Goal: Task Accomplishment & Management: Use online tool/utility

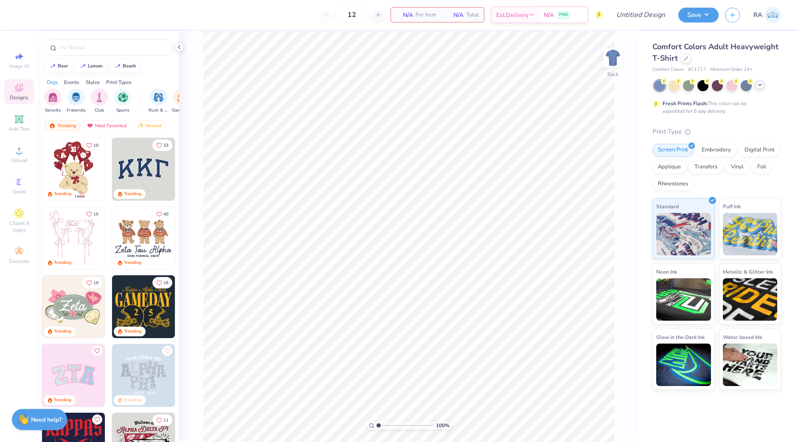
click at [758, 87] on icon at bounding box center [759, 84] width 7 height 7
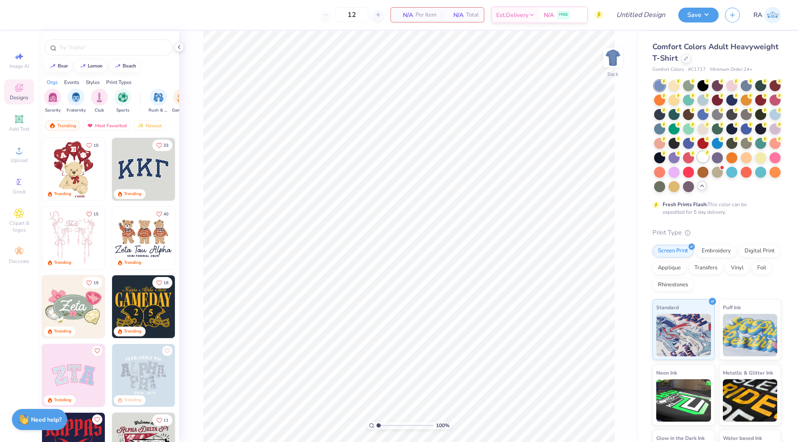
click at [697, 162] on div at bounding box center [702, 156] width 11 height 11
click at [18, 154] on icon at bounding box center [19, 151] width 6 height 6
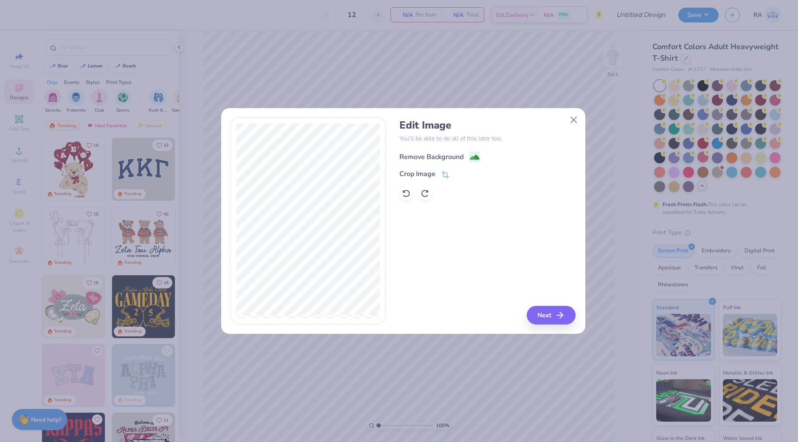
click at [453, 156] on div "Remove Background" at bounding box center [431, 157] width 64 height 10
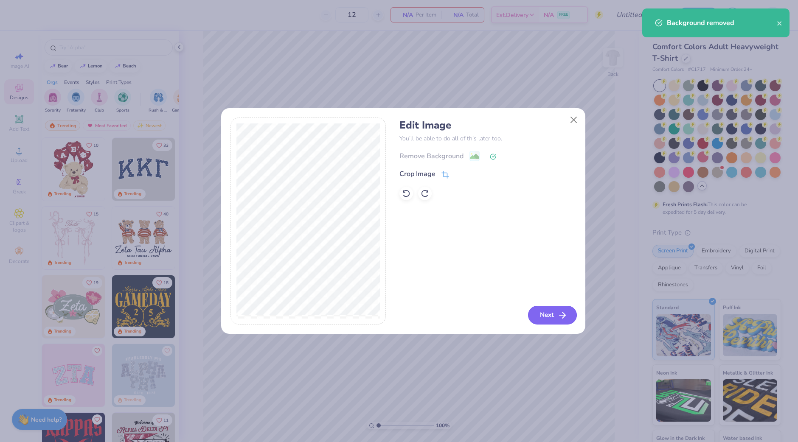
click at [558, 309] on button "Next" at bounding box center [552, 315] width 49 height 19
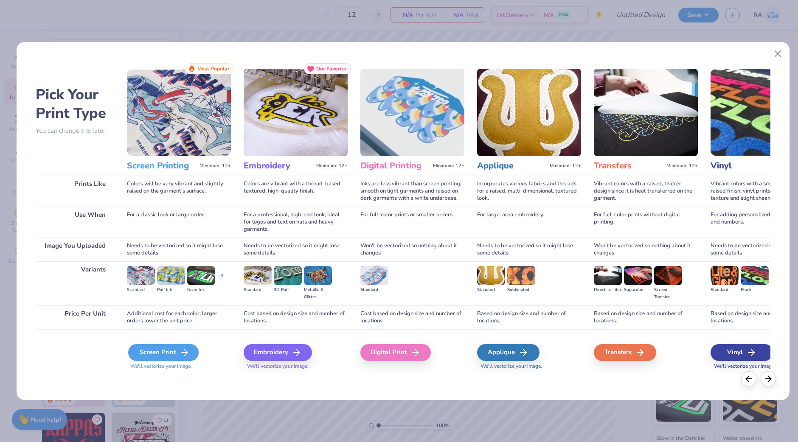
click at [172, 351] on div "Screen Print" at bounding box center [163, 352] width 70 height 17
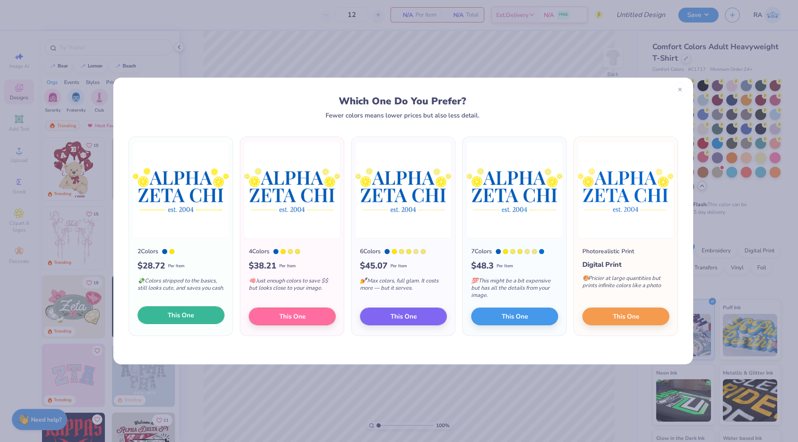
click at [190, 313] on span "This One" at bounding box center [181, 316] width 26 height 10
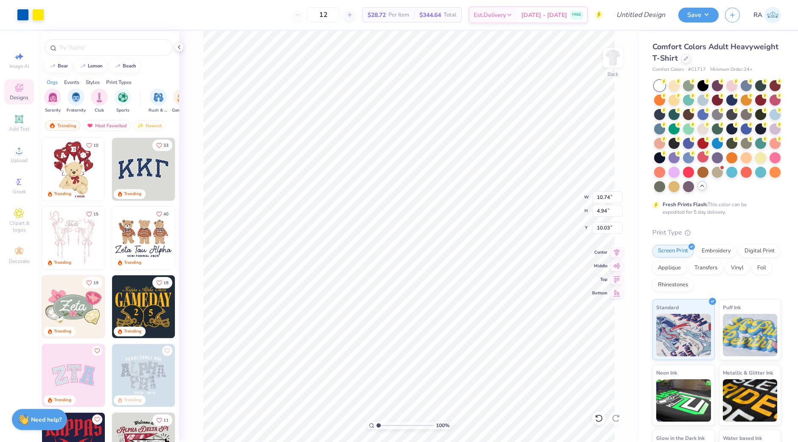
type input "3.00"
click at [637, 17] on input "Design Title" at bounding box center [629, 14] width 83 height 17
type input "lemon slices"
click at [704, 8] on button "Save" at bounding box center [698, 13] width 40 height 15
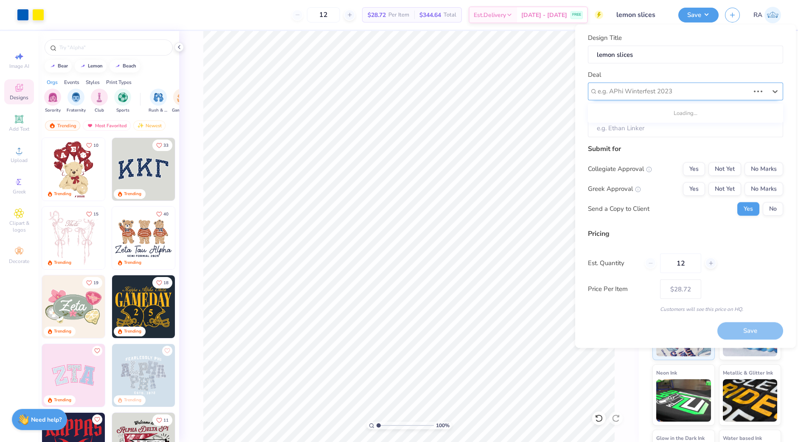
click at [692, 93] on div at bounding box center [673, 91] width 152 height 11
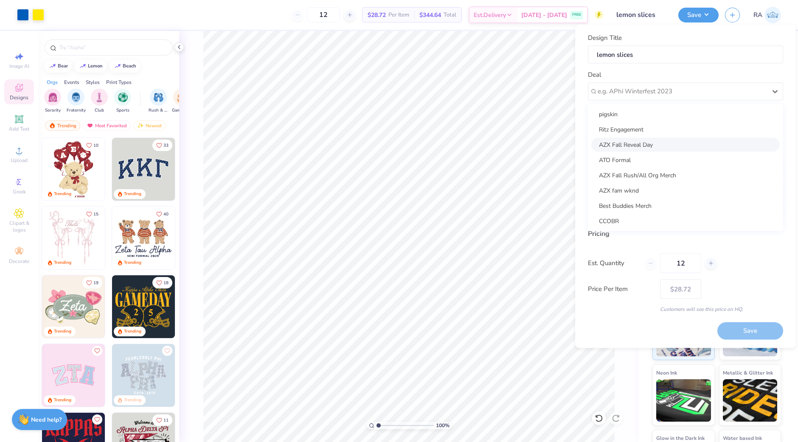
click at [672, 149] on div "AZX Fall Reveal Day" at bounding box center [685, 144] width 188 height 14
type input "[PERSON_NAME]"
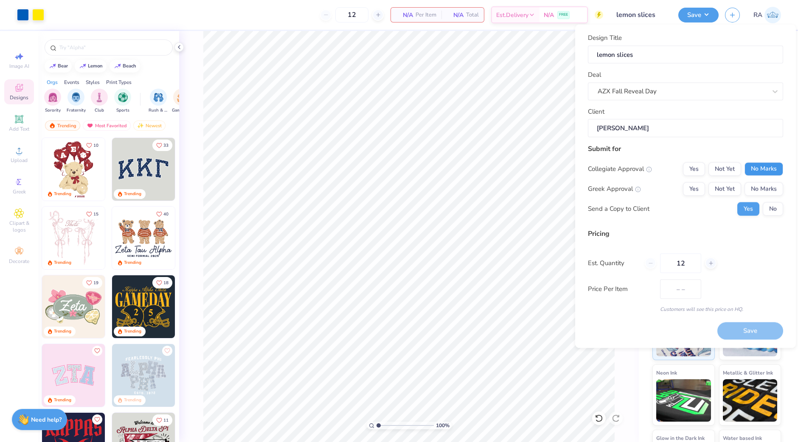
click at [762, 168] on button "No Marks" at bounding box center [763, 169] width 39 height 14
click at [763, 190] on button "No Marks" at bounding box center [763, 189] width 39 height 14
type input "$28.72"
drag, startPoint x: 687, startPoint y: 266, endPoint x: 654, endPoint y: 264, distance: 33.6
click at [654, 264] on div "12" at bounding box center [680, 263] width 72 height 20
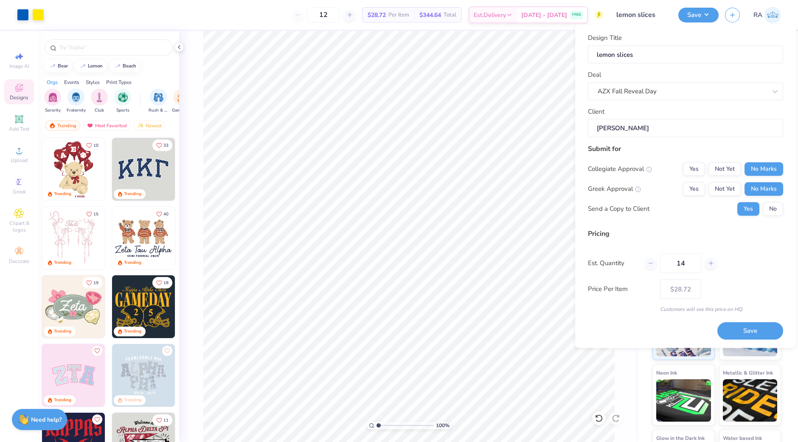
type input "145"
type input "$14.80"
type input "145"
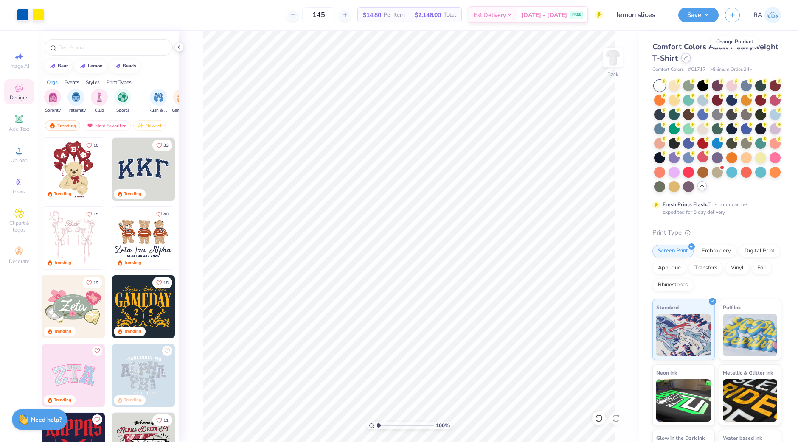
click at [688, 59] on icon at bounding box center [685, 58] width 4 height 4
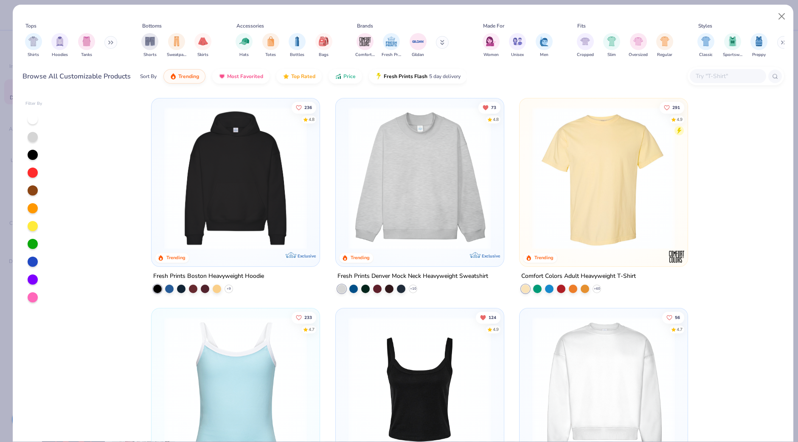
click at [704, 74] on input "text" at bounding box center [726, 76] width 65 height 10
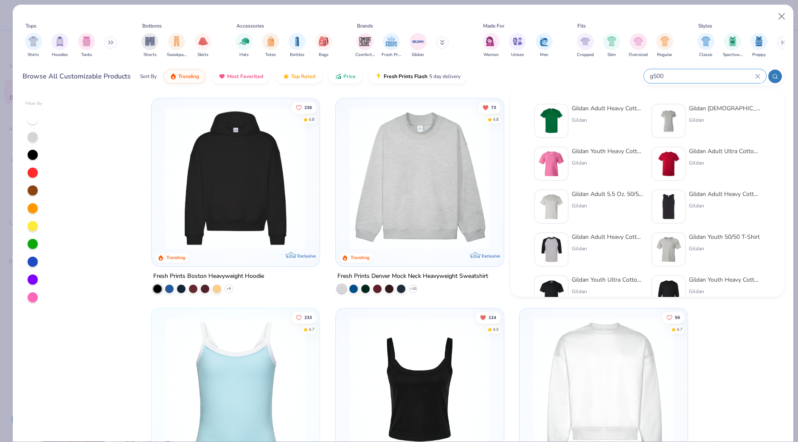
type input "g500"
click at [588, 119] on div "Gildan" at bounding box center [606, 120] width 71 height 8
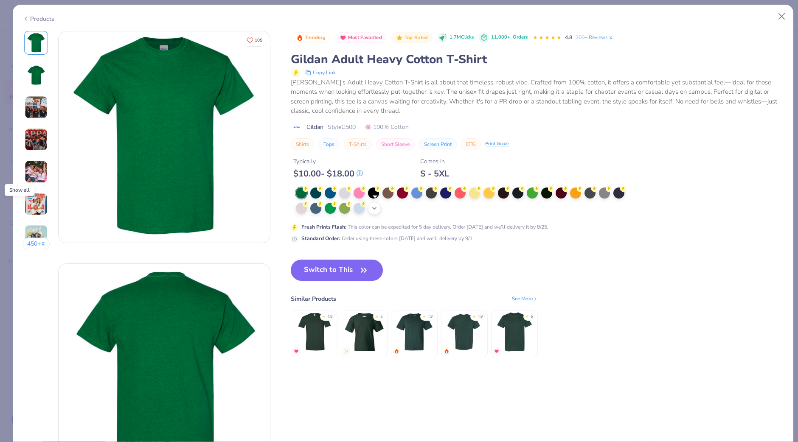
click at [377, 208] on icon at bounding box center [374, 208] width 7 height 7
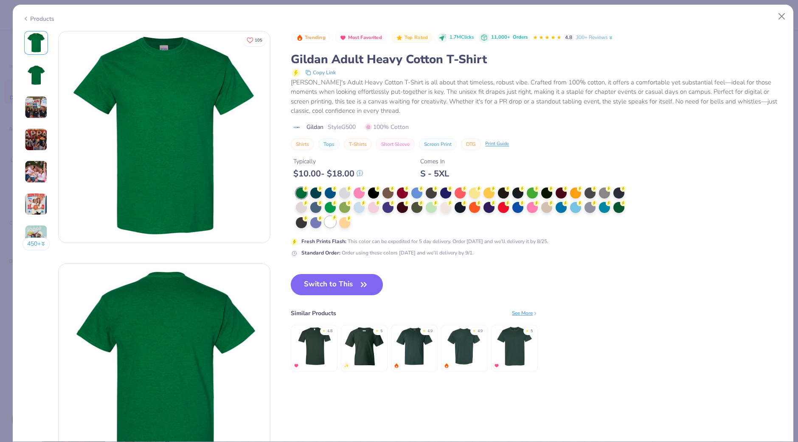
click at [332, 223] on div at bounding box center [330, 221] width 11 height 11
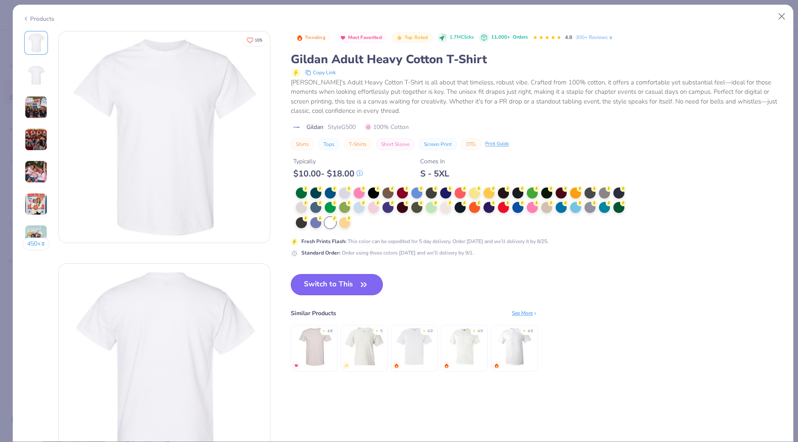
click at [331, 286] on button "Switch to This" at bounding box center [337, 284] width 92 height 21
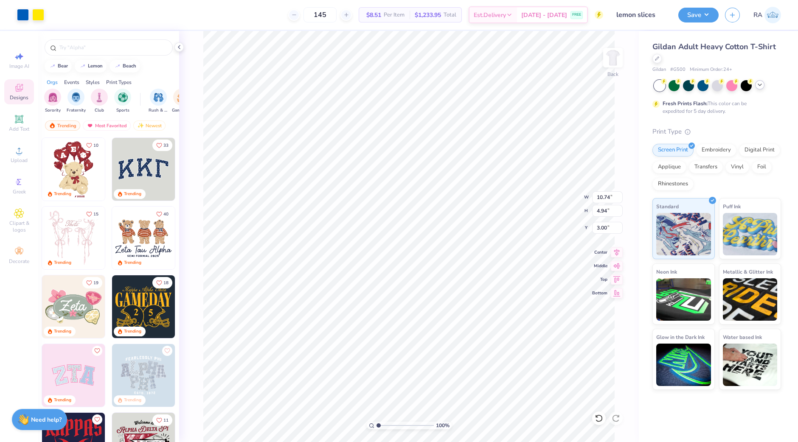
type input "3.00"
click at [706, 15] on button "Save" at bounding box center [698, 13] width 40 height 15
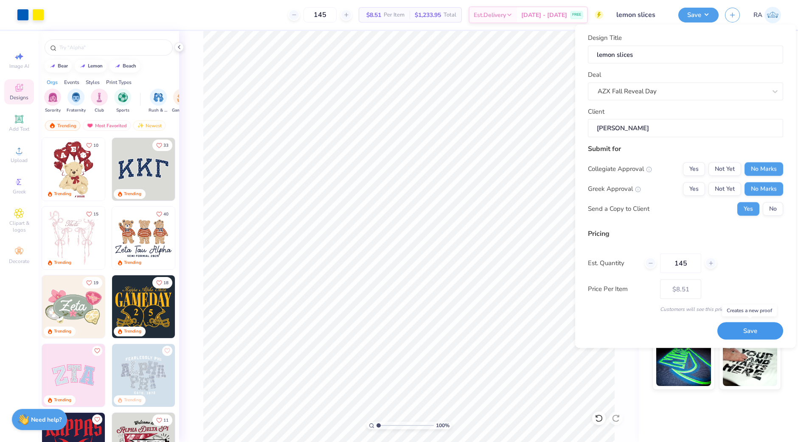
click at [743, 326] on button "Save" at bounding box center [750, 330] width 66 height 17
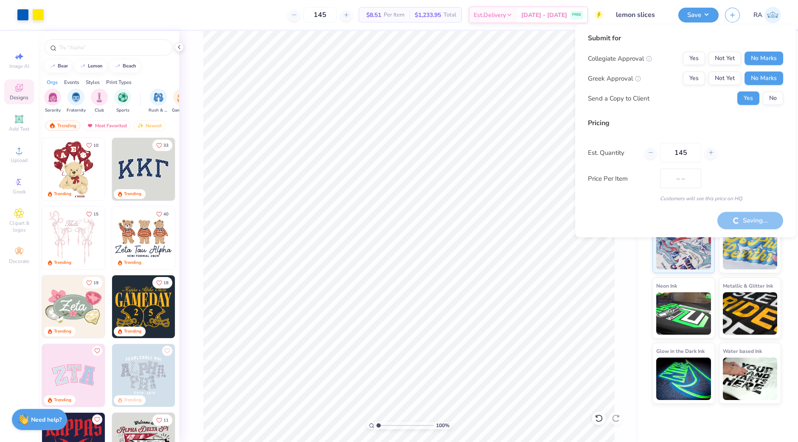
type input "$8.51"
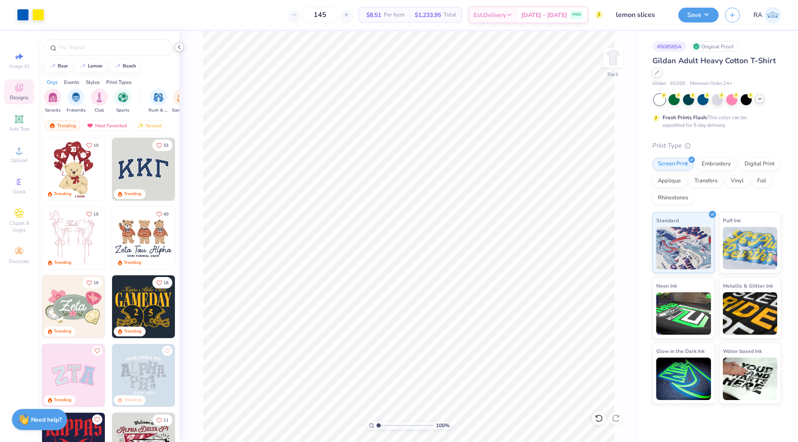
click at [180, 48] on icon at bounding box center [179, 47] width 7 height 7
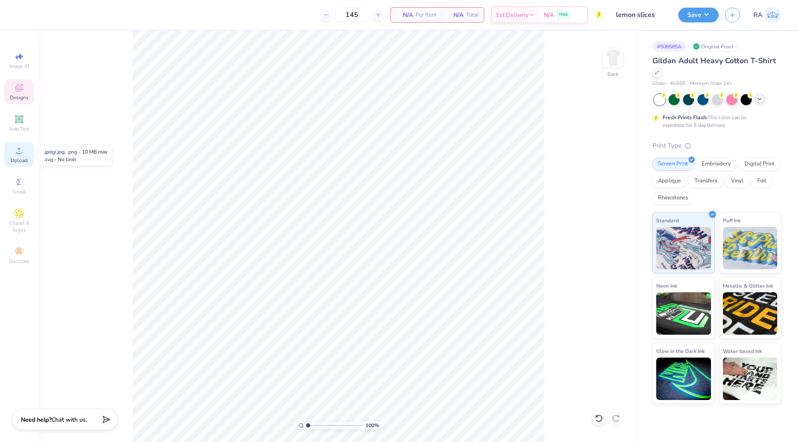
click at [21, 163] on span "Upload" at bounding box center [19, 160] width 17 height 7
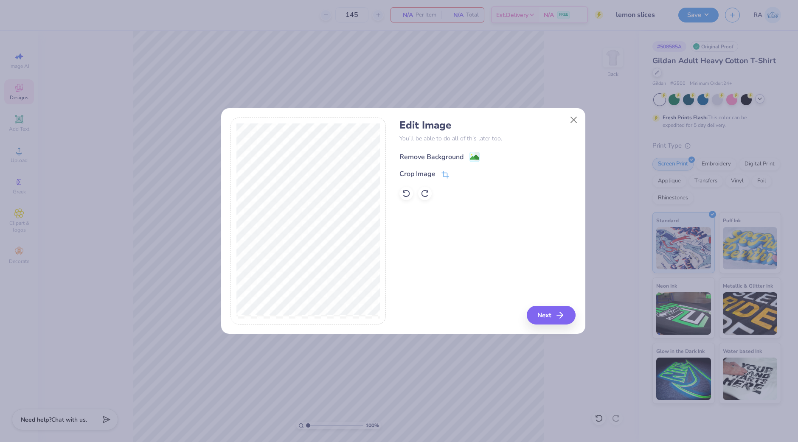
click at [408, 156] on div "Remove Background" at bounding box center [431, 157] width 64 height 10
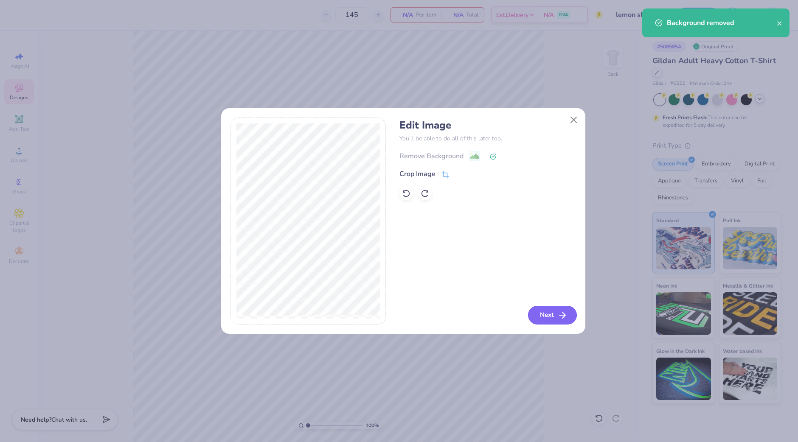
click at [549, 308] on button "Next" at bounding box center [552, 315] width 49 height 19
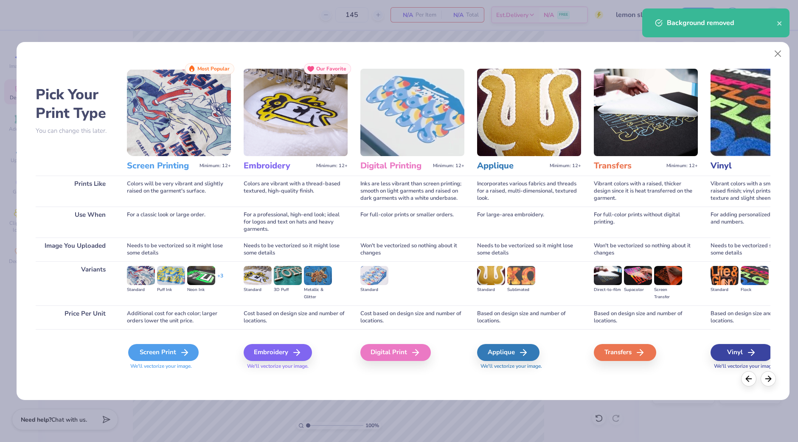
click at [170, 347] on div "Screen Print" at bounding box center [163, 352] width 70 height 17
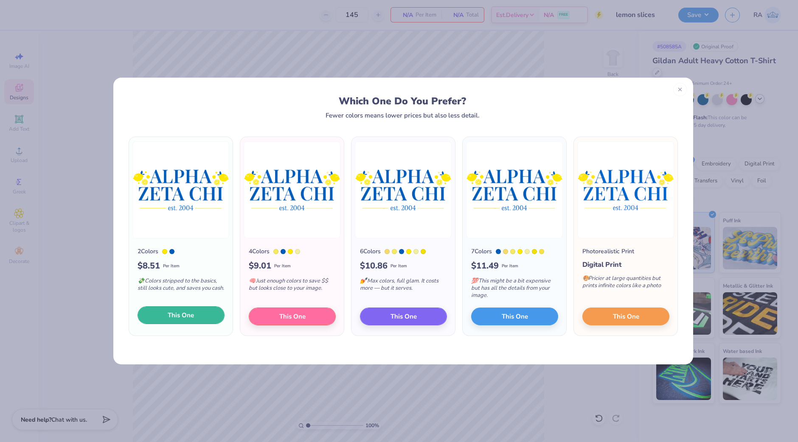
click at [191, 315] on span "This One" at bounding box center [181, 316] width 26 height 10
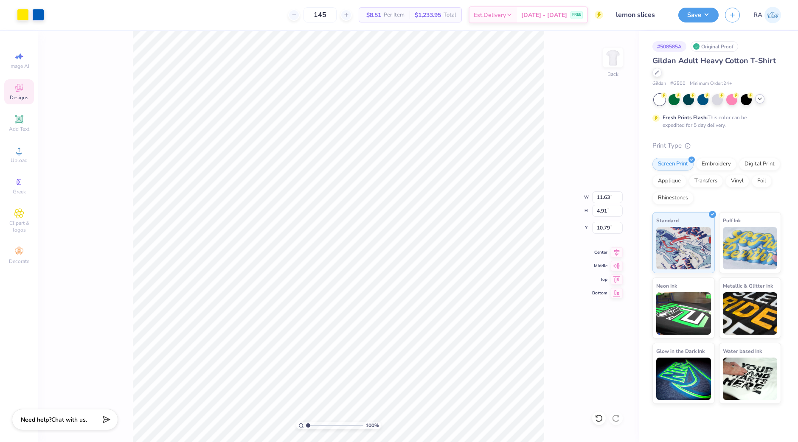
type input "3.00"
click at [698, 16] on button "Save" at bounding box center [698, 13] width 40 height 15
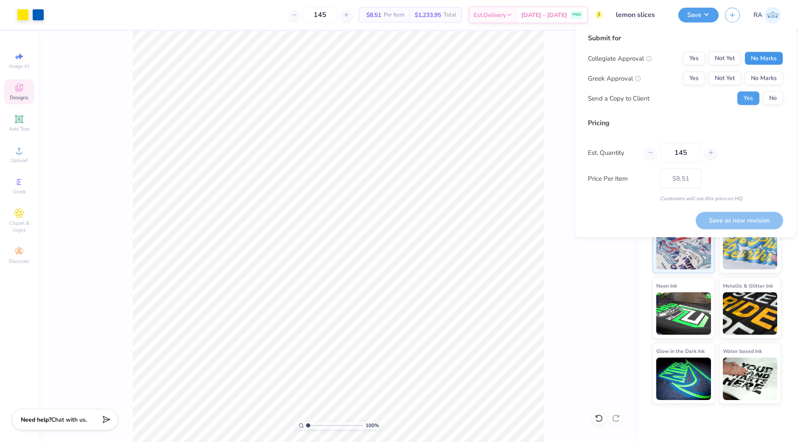
click at [773, 60] on button "No Marks" at bounding box center [763, 59] width 39 height 14
click at [766, 83] on button "No Marks" at bounding box center [763, 79] width 39 height 14
click at [721, 215] on button "Save as new revision" at bounding box center [738, 220] width 87 height 17
type input "$8.51"
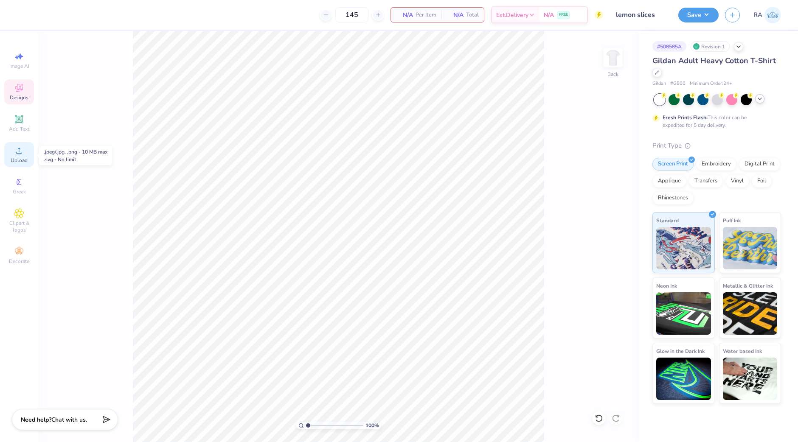
click at [17, 155] on icon at bounding box center [19, 151] width 10 height 10
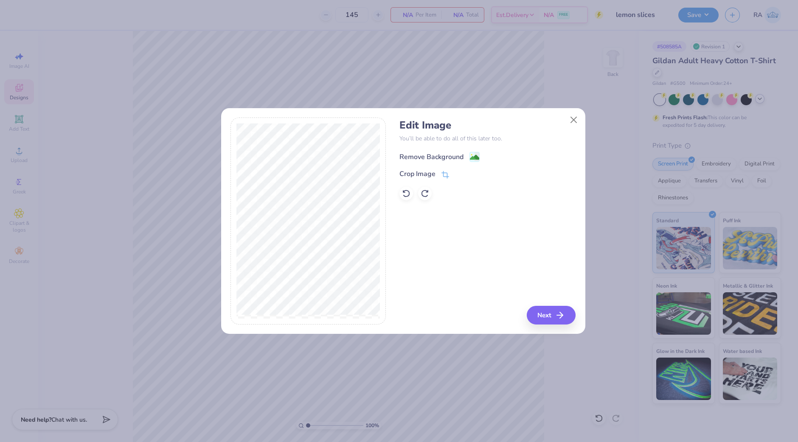
click at [412, 156] on div "Remove Background" at bounding box center [431, 157] width 64 height 10
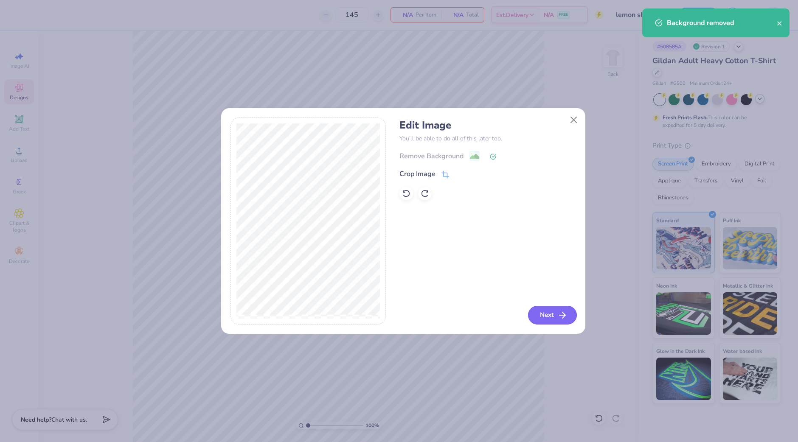
click at [558, 313] on icon "button" at bounding box center [562, 315] width 10 height 10
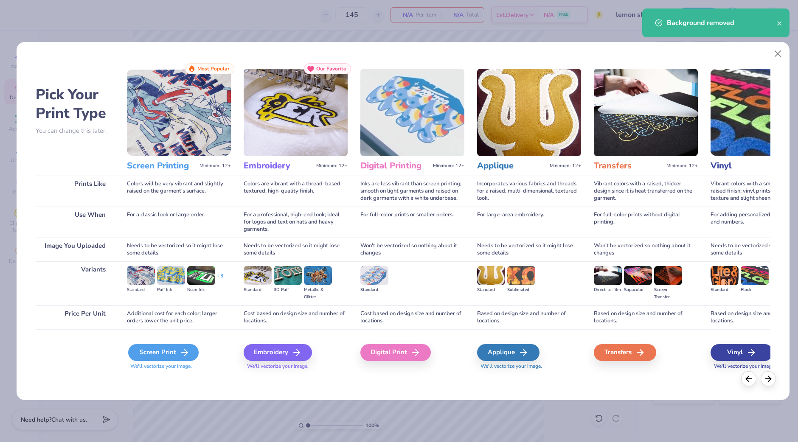
click at [161, 357] on div "Screen Print" at bounding box center [163, 352] width 70 height 17
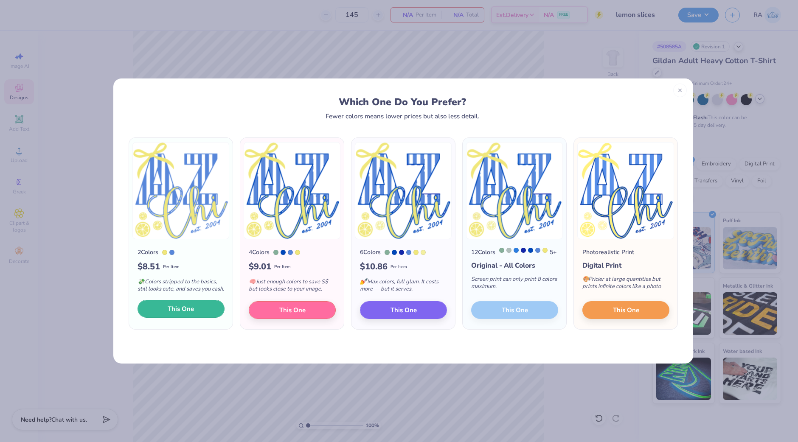
click at [193, 314] on span "This One" at bounding box center [181, 309] width 26 height 10
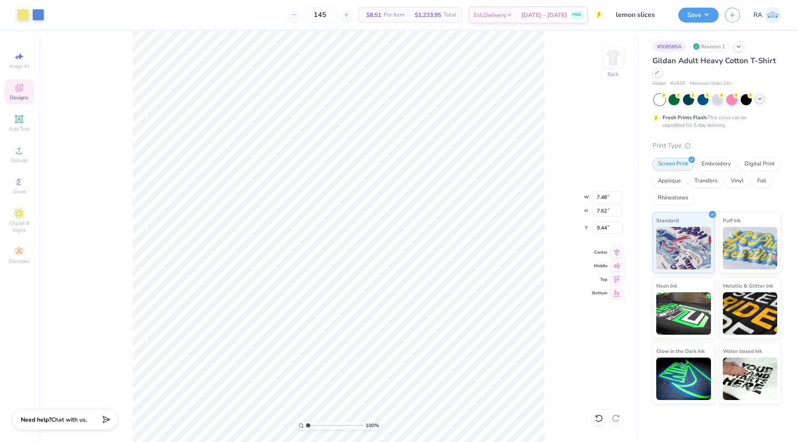
type input "3.00"
type input "8.32"
type input "8.47"
type input "1"
click at [699, 14] on button "Save" at bounding box center [698, 13] width 40 height 15
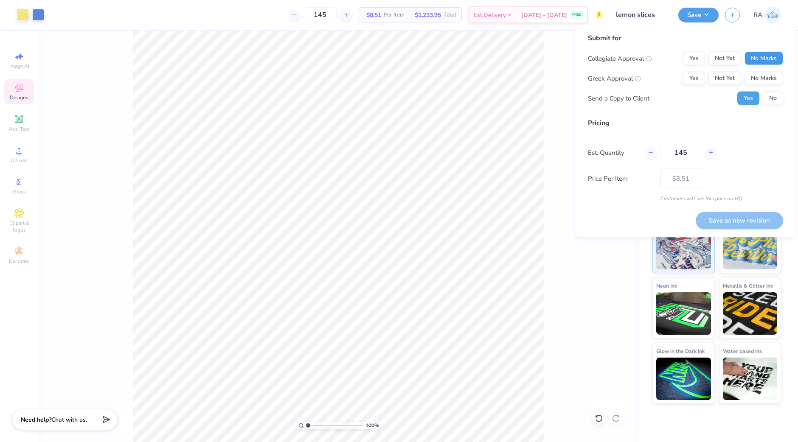
click at [766, 59] on button "No Marks" at bounding box center [763, 59] width 39 height 14
click at [761, 73] on button "No Marks" at bounding box center [763, 79] width 39 height 14
click at [750, 219] on button "Save as new revision" at bounding box center [738, 220] width 87 height 17
type input "$8.51"
